Goal: Information Seeking & Learning: Check status

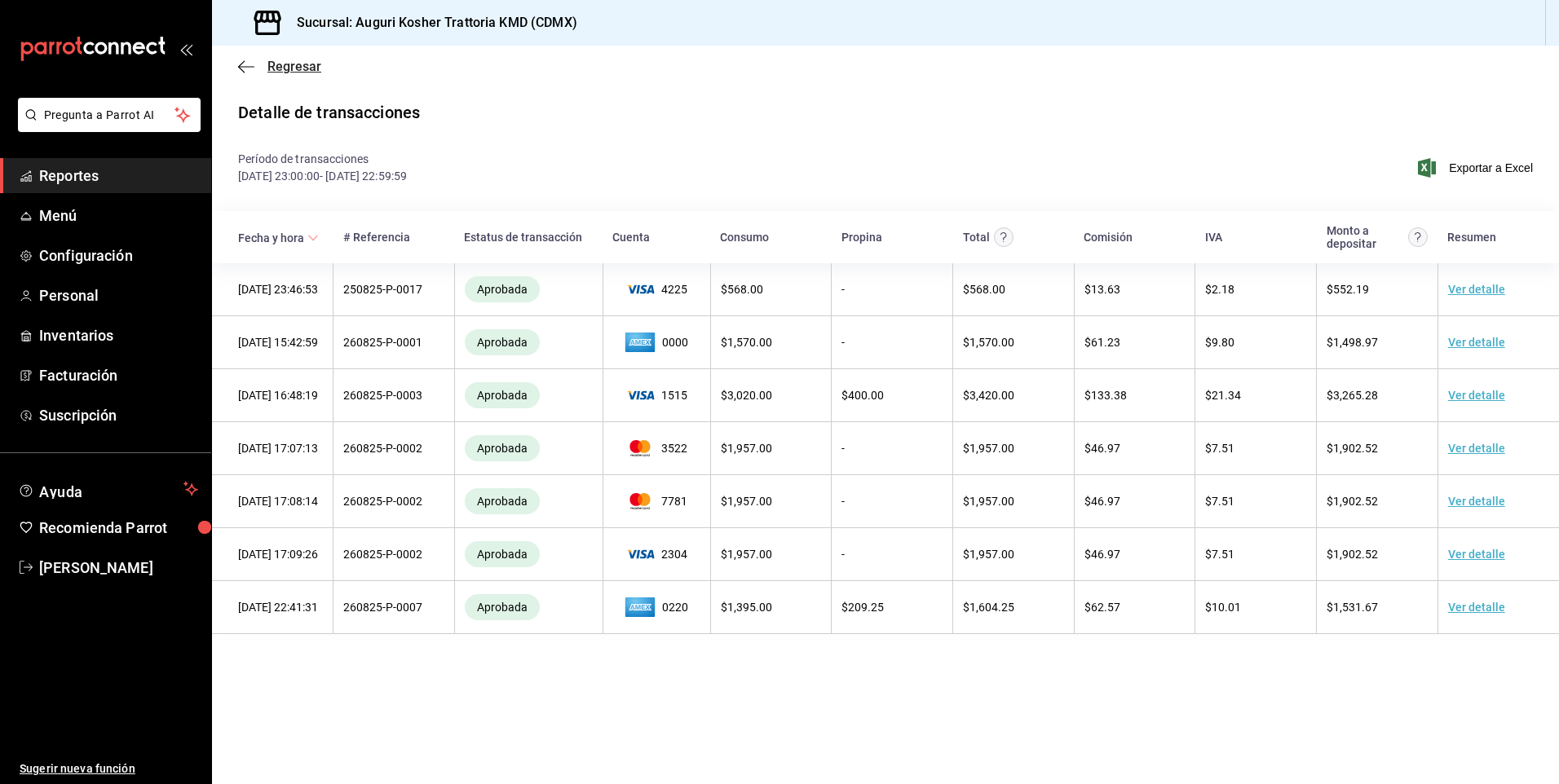
click at [247, 69] on icon "button" at bounding box center [245, 66] width 16 height 14
click at [241, 65] on icon "button" at bounding box center [245, 66] width 16 height 14
click at [70, 173] on span "Reportes" at bounding box center [119, 176] width 159 height 22
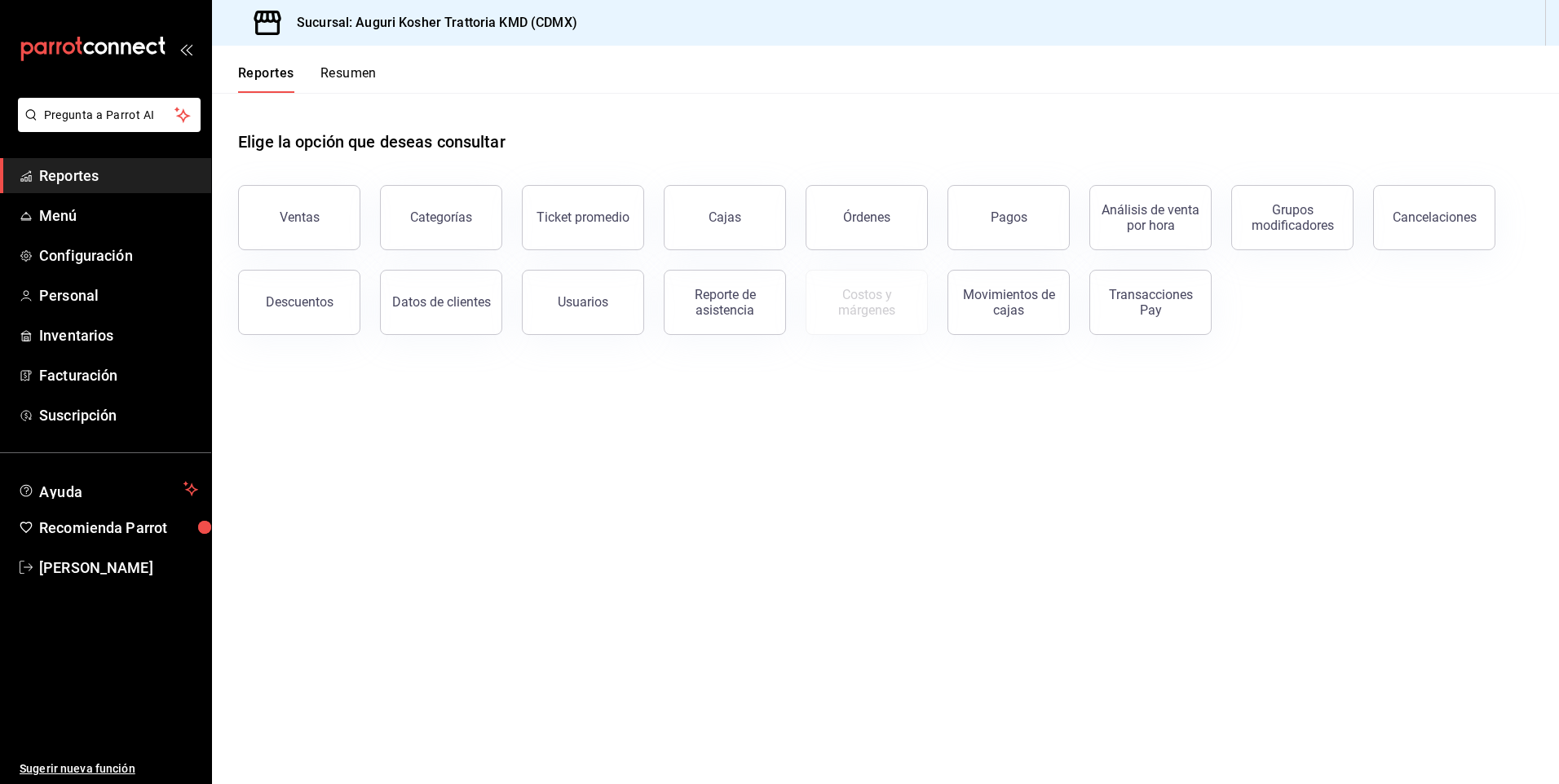
click at [350, 71] on button "Resumen" at bounding box center [348, 79] width 56 height 28
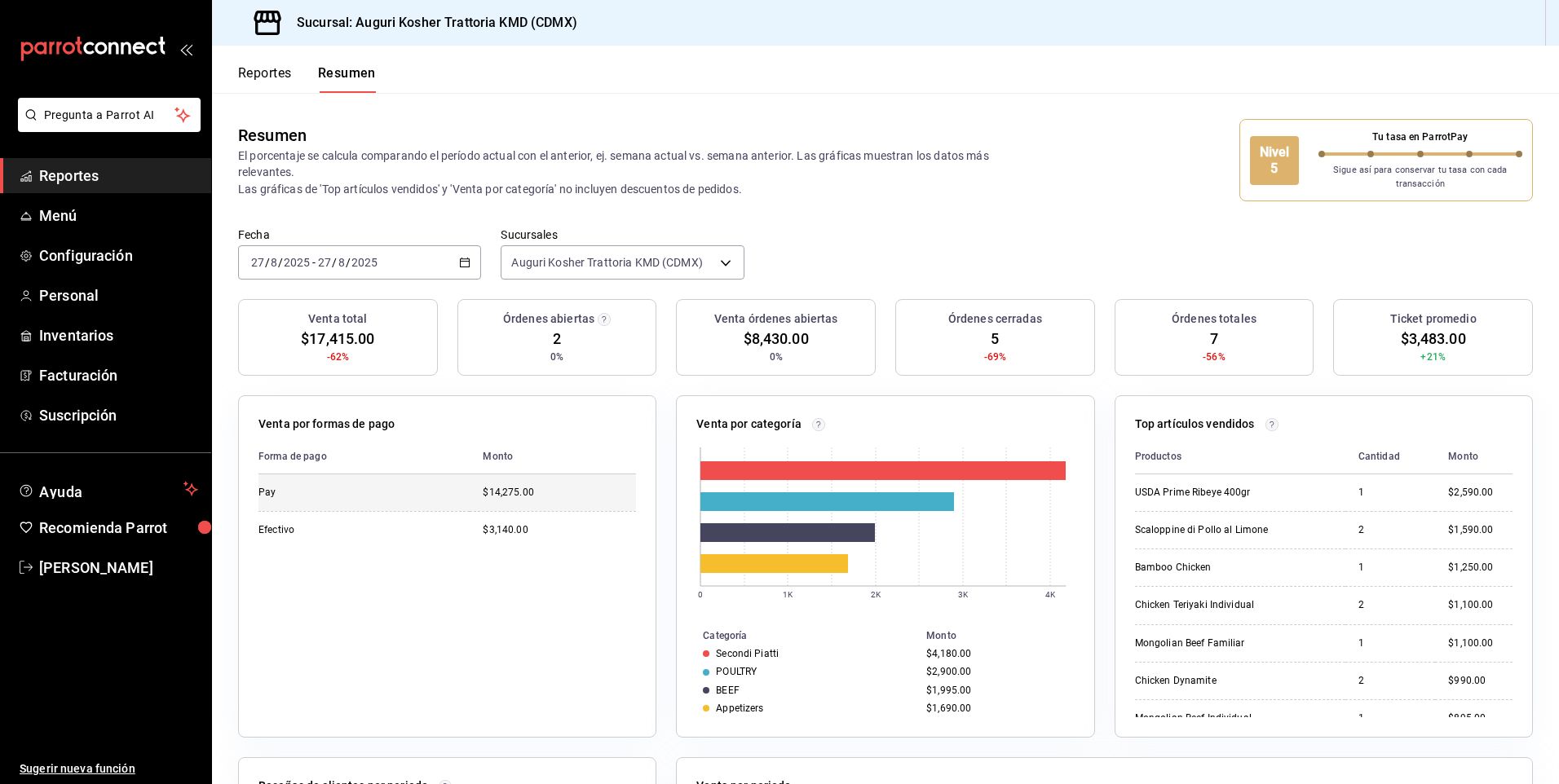
click at [498, 494] on div "$14,275.00" at bounding box center [559, 492] width 153 height 13
click at [272, 497] on div "Pay" at bounding box center [340, 492] width 163 height 13
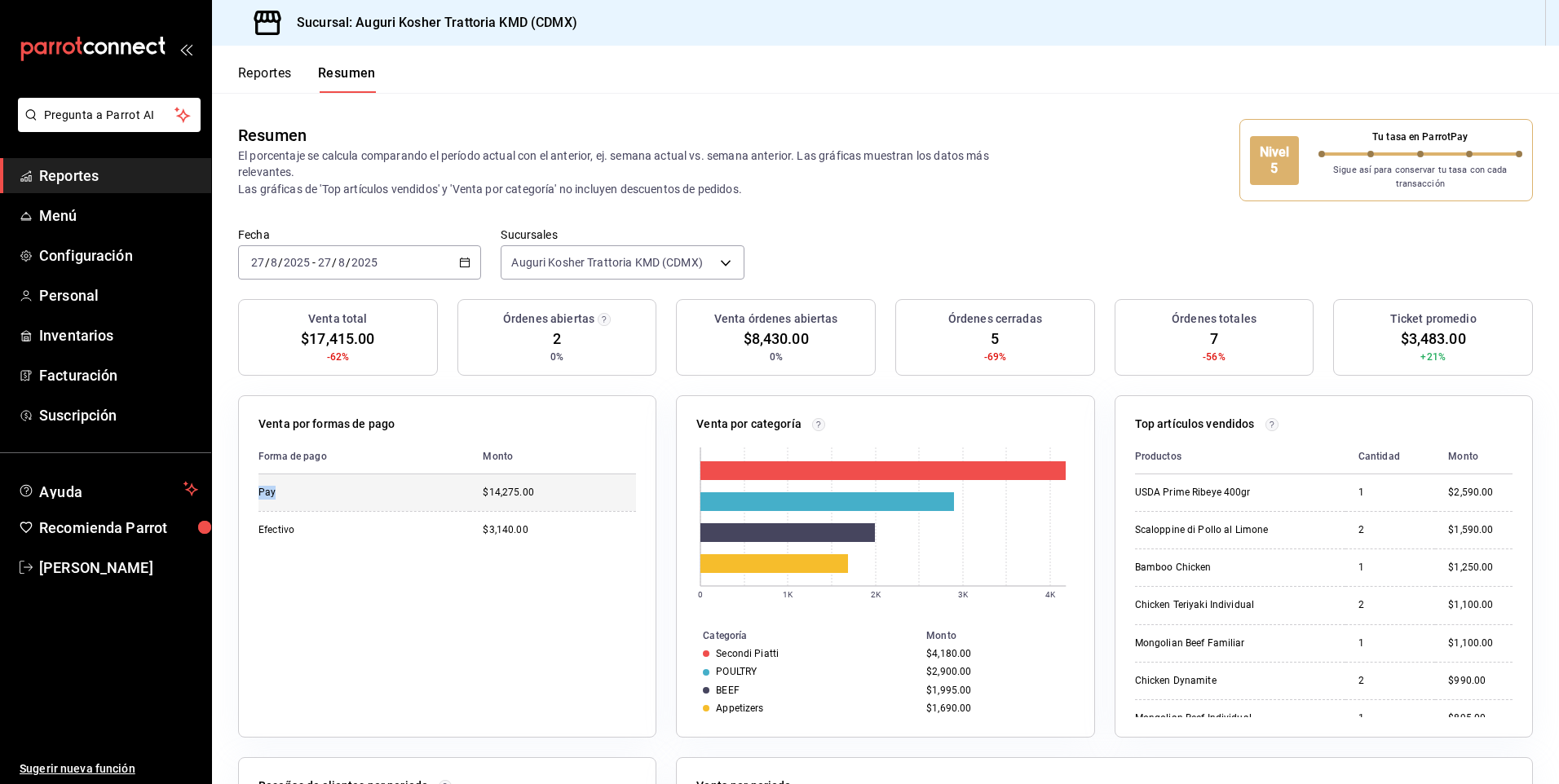
click at [272, 497] on div "Pay" at bounding box center [340, 492] width 163 height 13
click at [1177, 495] on div "USDA Prime Ribeye 400gr" at bounding box center [1217, 492] width 163 height 13
click at [1424, 336] on span "$3,483.00" at bounding box center [1434, 339] width 66 height 22
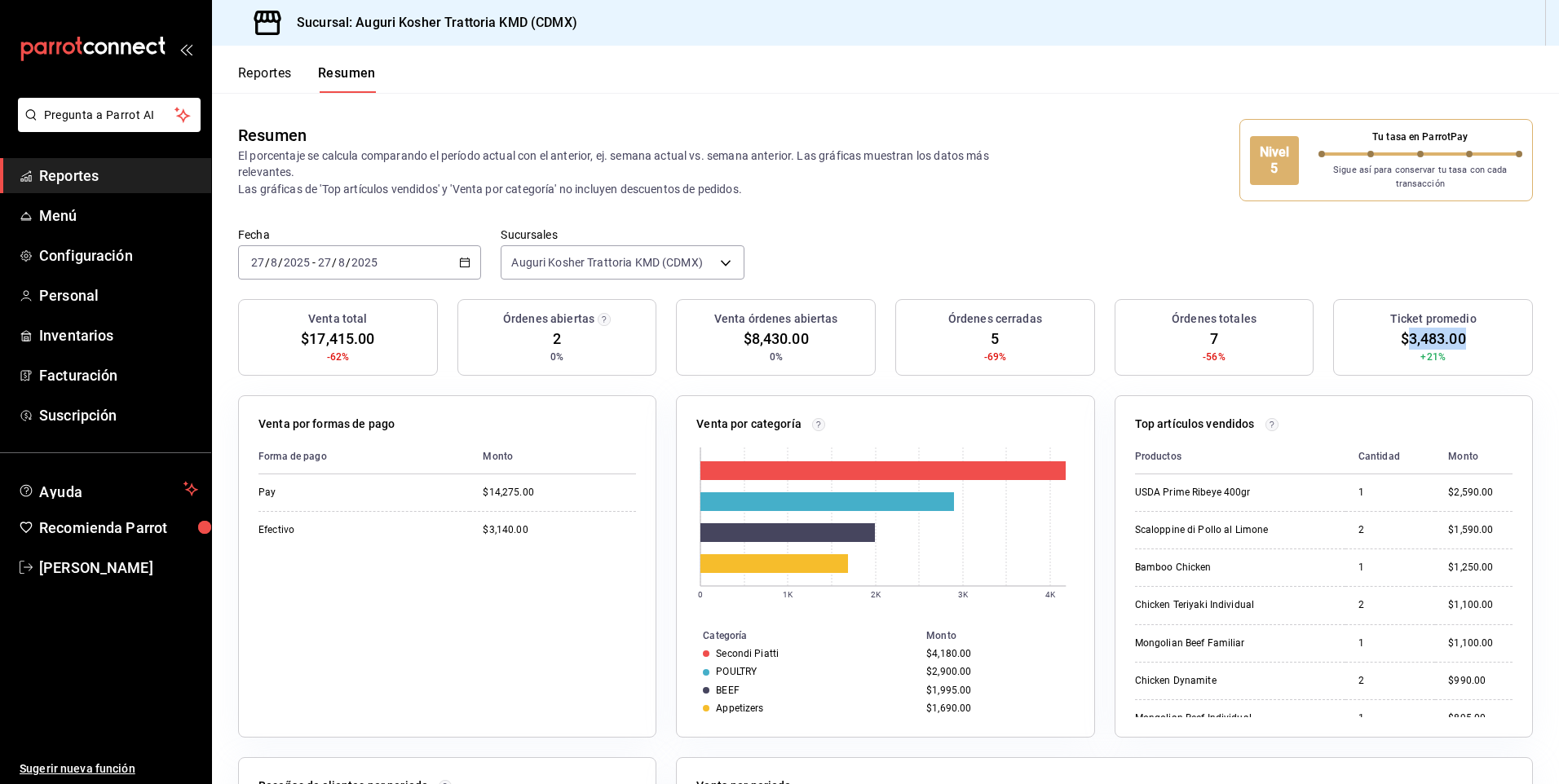
click at [1424, 336] on span "$3,483.00" at bounding box center [1434, 339] width 66 height 22
click at [788, 480] on rect at bounding box center [882, 471] width 366 height 18
drag, startPoint x: 788, startPoint y: 480, endPoint x: 862, endPoint y: 475, distance: 74.2
click at [862, 475] on rect at bounding box center [882, 471] width 366 height 18
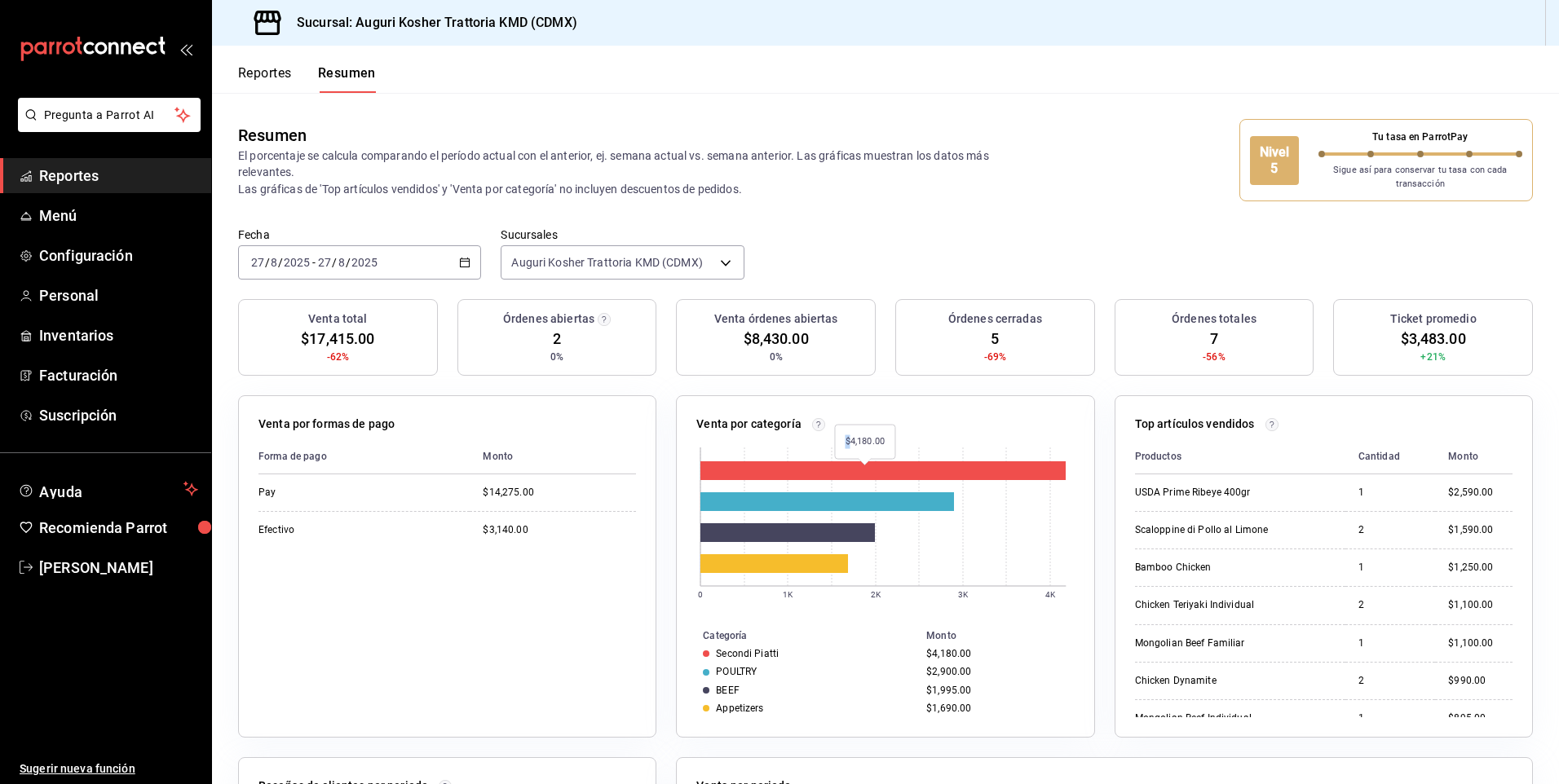
click at [862, 475] on rect at bounding box center [882, 471] width 366 height 18
click at [769, 511] on rect at bounding box center [827, 502] width 254 height 18
click at [341, 265] on input "8" at bounding box center [342, 263] width 8 height 13
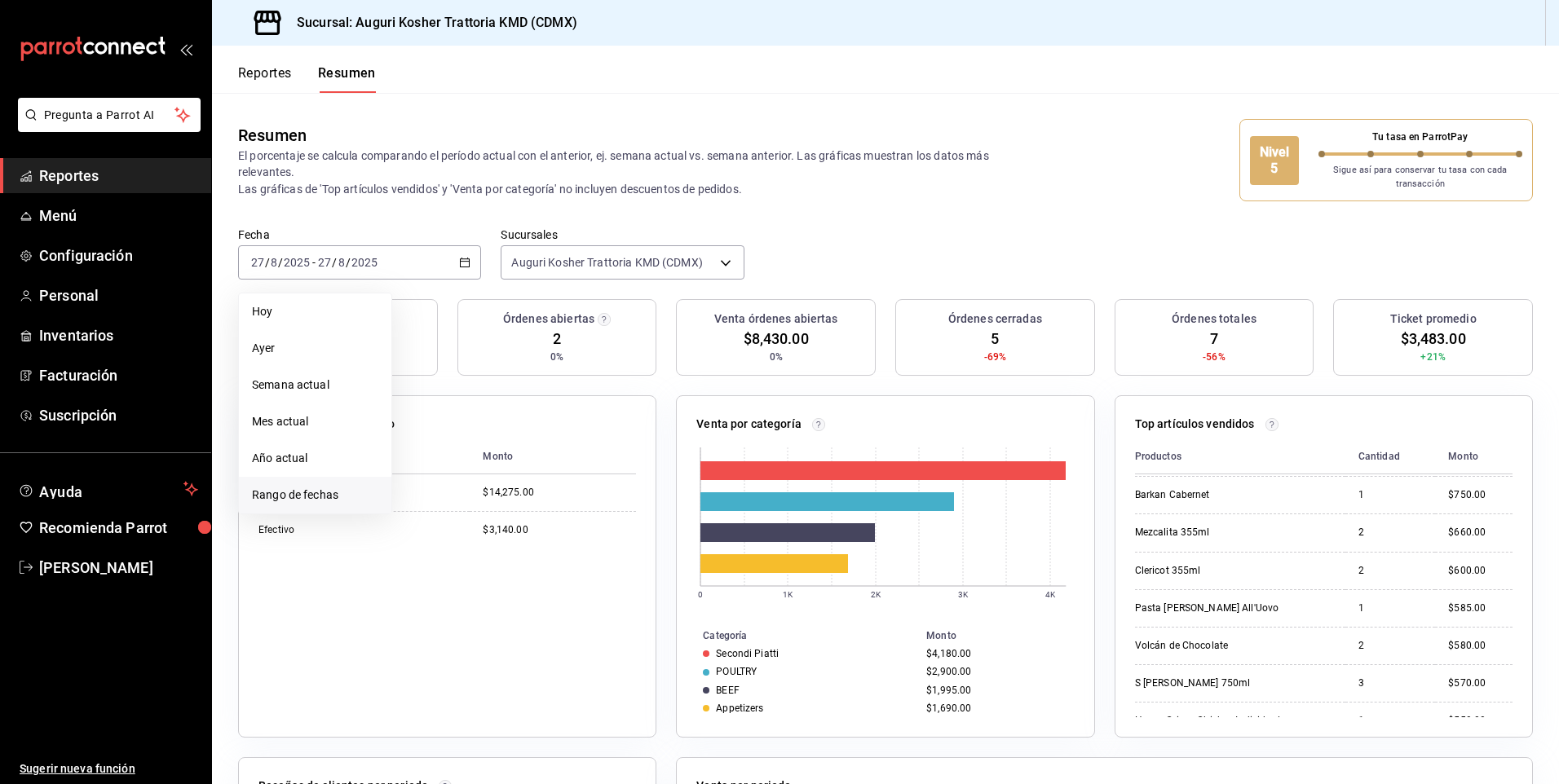
click at [301, 497] on span "Rango de fechas" at bounding box center [315, 495] width 126 height 17
click at [539, 366] on abbr "1" at bounding box center [541, 371] width 6 height 12
click at [482, 514] on abbr "27" at bounding box center [484, 514] width 11 height 12
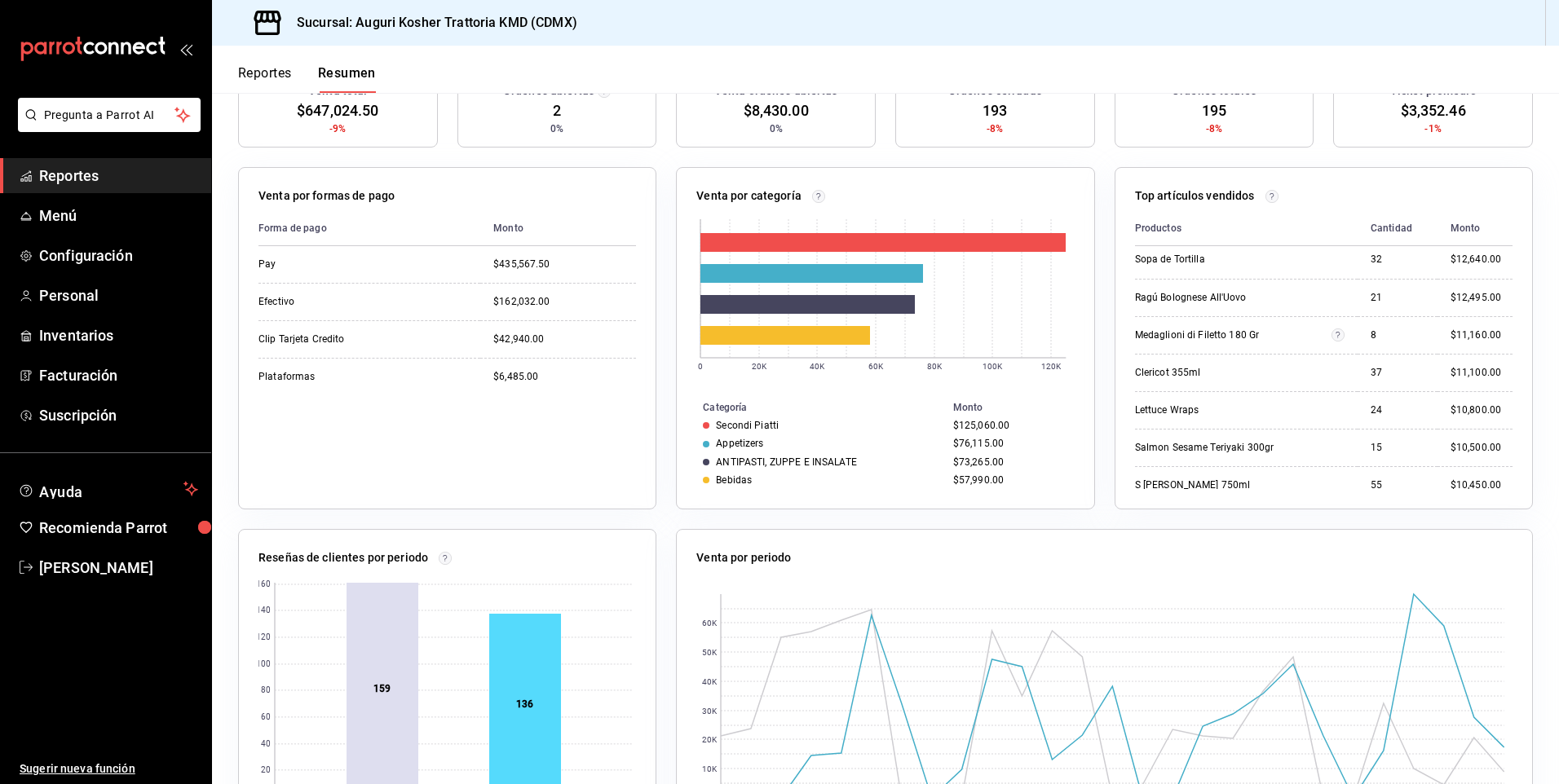
scroll to position [346, 0]
